Goal: Task Accomplishment & Management: Use online tool/utility

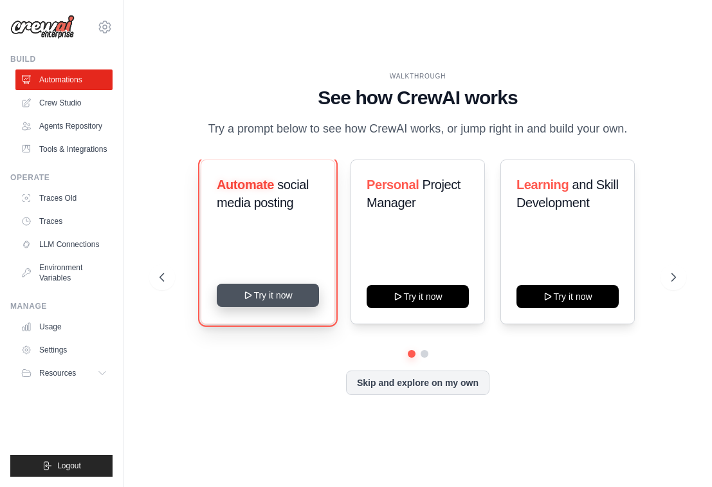
click at [275, 302] on button "Try it now" at bounding box center [268, 295] width 102 height 23
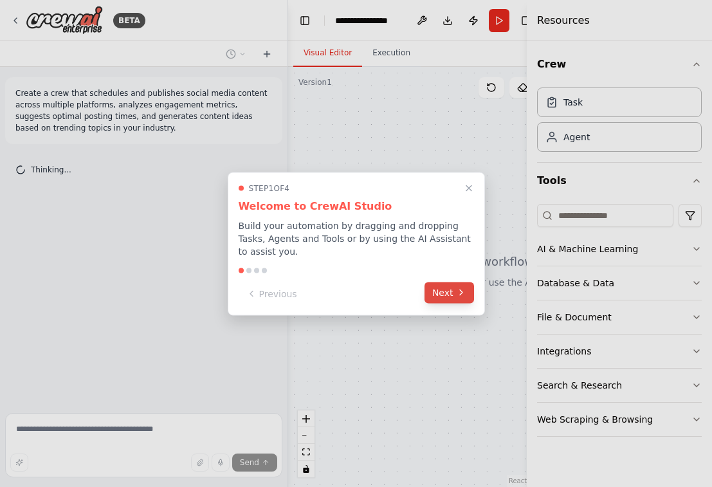
click at [464, 294] on icon at bounding box center [461, 292] width 10 height 10
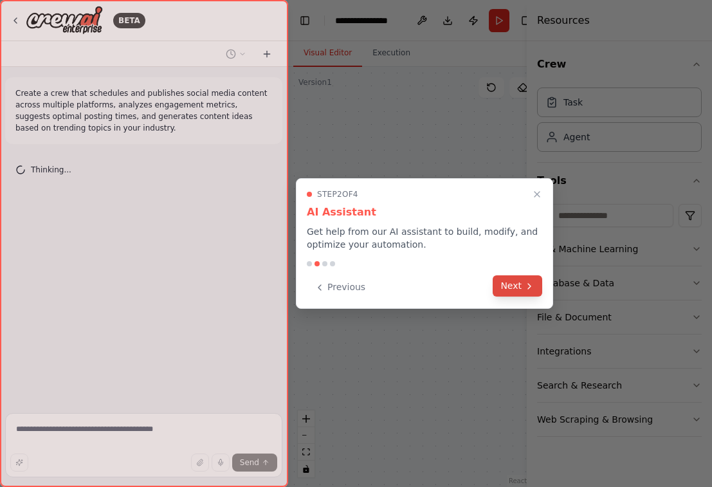
click at [514, 292] on button "Next" at bounding box center [518, 285] width 50 height 21
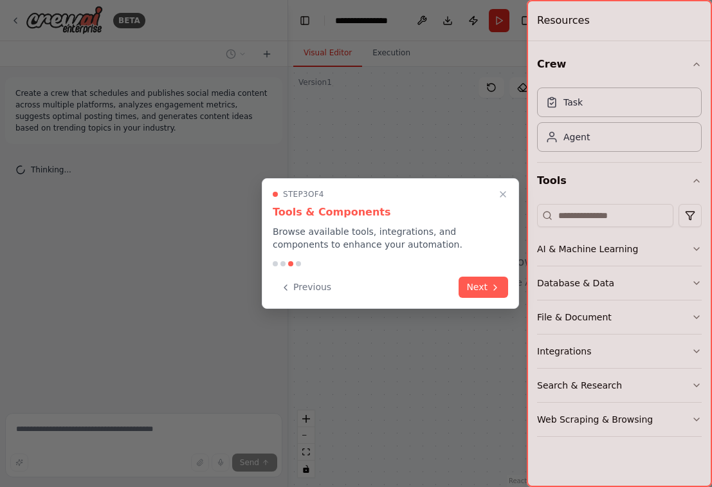
click at [512, 290] on div "Step 3 of 4 Tools & Components Browse available tools, integrations, and compon…" at bounding box center [390, 243] width 257 height 131
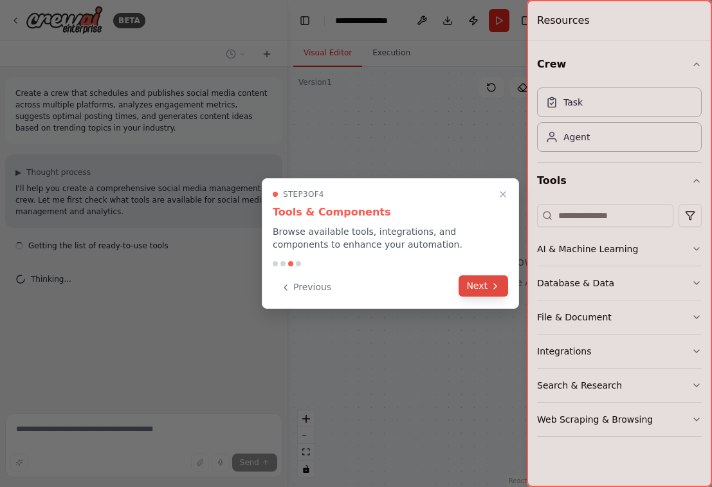
click at [493, 287] on icon at bounding box center [495, 286] width 10 height 10
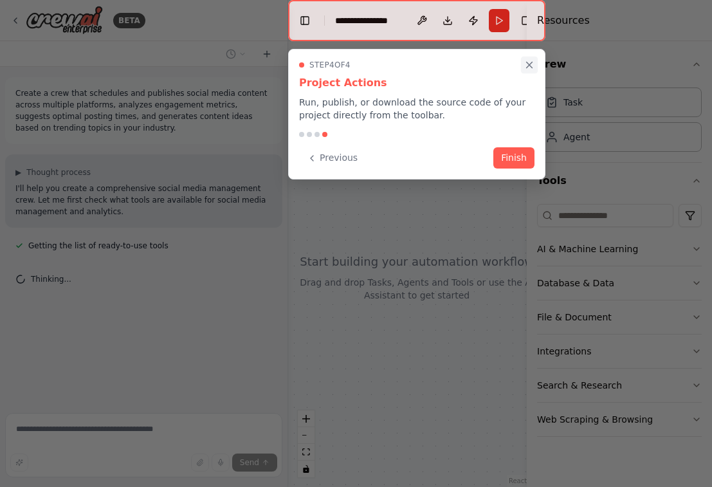
click at [532, 58] on button "Close walkthrough" at bounding box center [529, 65] width 17 height 17
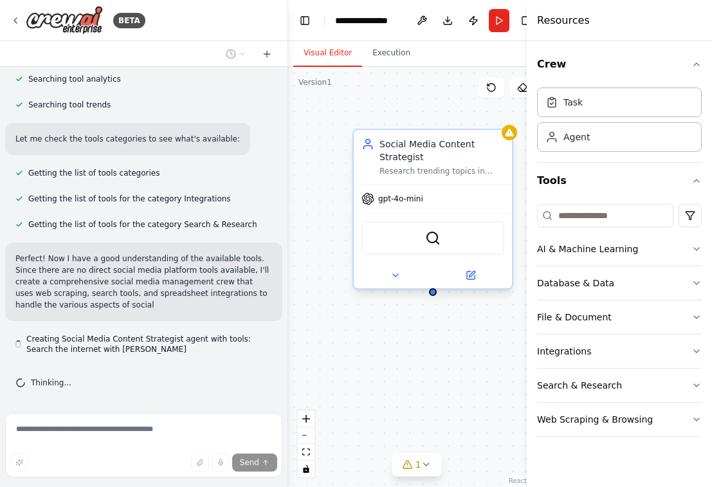
scroll to position [298, 0]
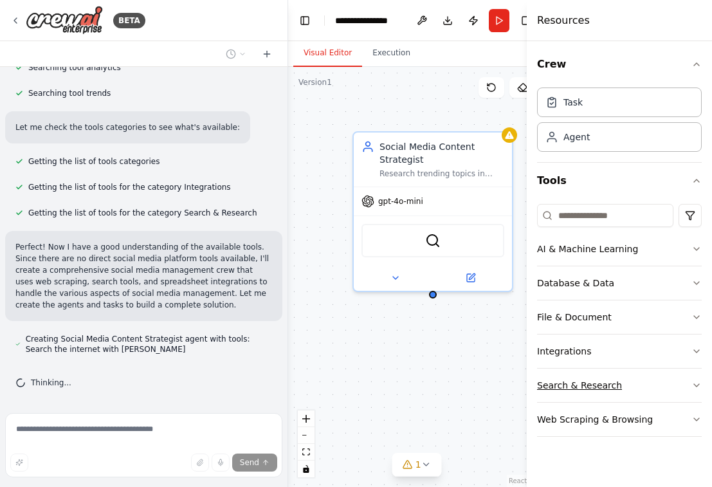
click at [572, 379] on div "Search & Research" at bounding box center [579, 385] width 85 height 13
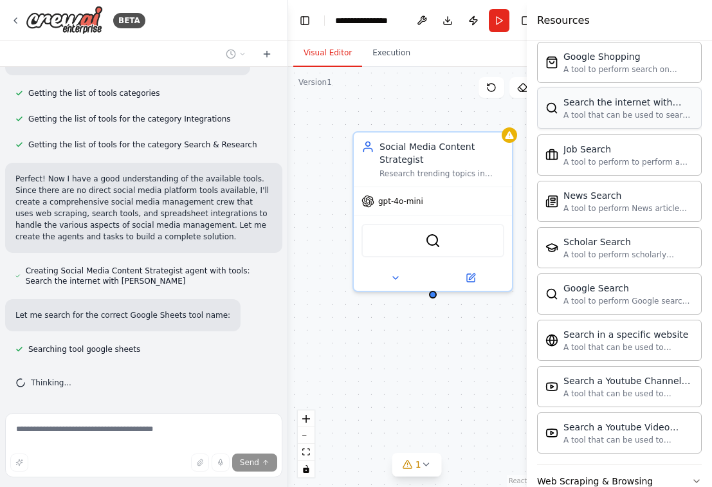
scroll to position [629, 0]
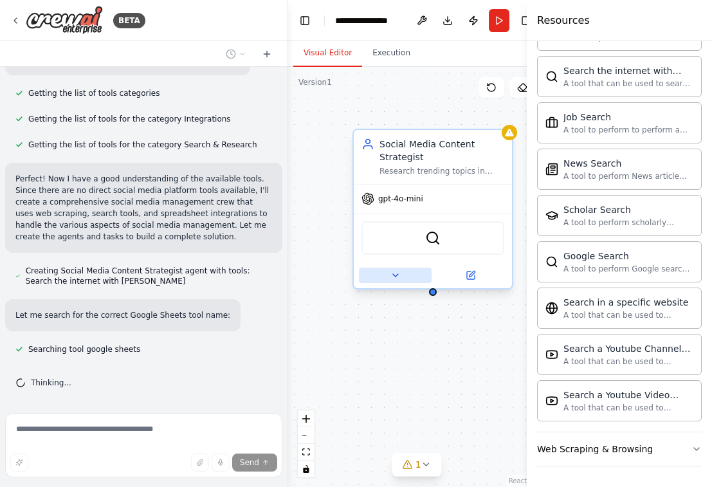
click at [403, 275] on button at bounding box center [395, 274] width 73 height 15
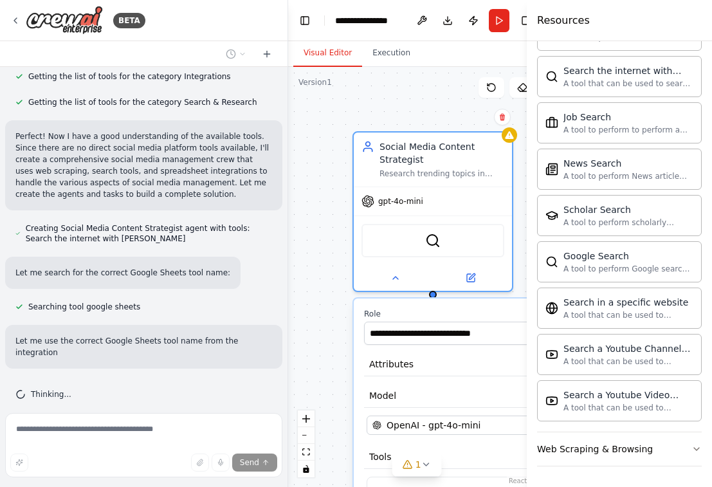
scroll to position [420, 0]
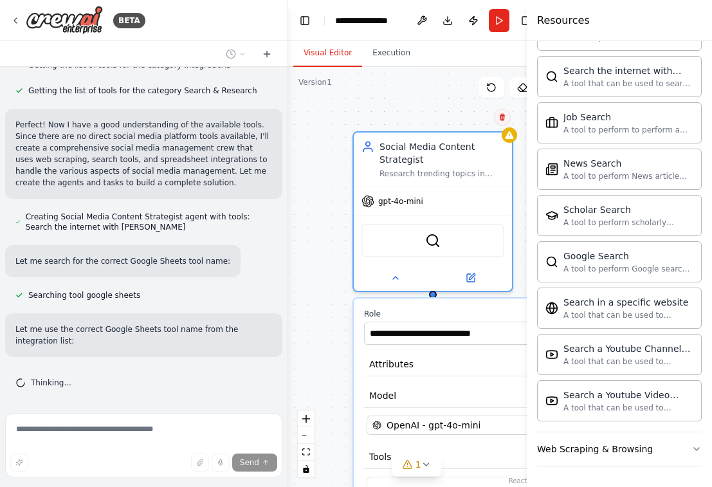
click at [501, 121] on button at bounding box center [502, 117] width 17 height 17
click at [471, 118] on button "Confirm" at bounding box center [466, 116] width 46 height 15
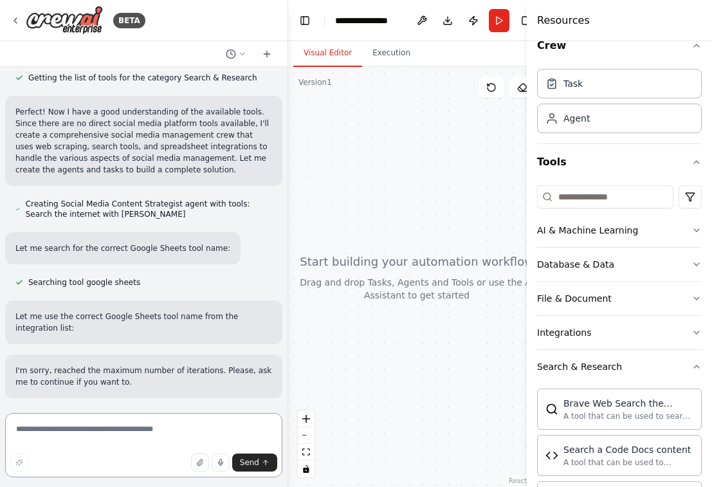
scroll to position [18, 0]
